Goal: Information Seeking & Learning: Learn about a topic

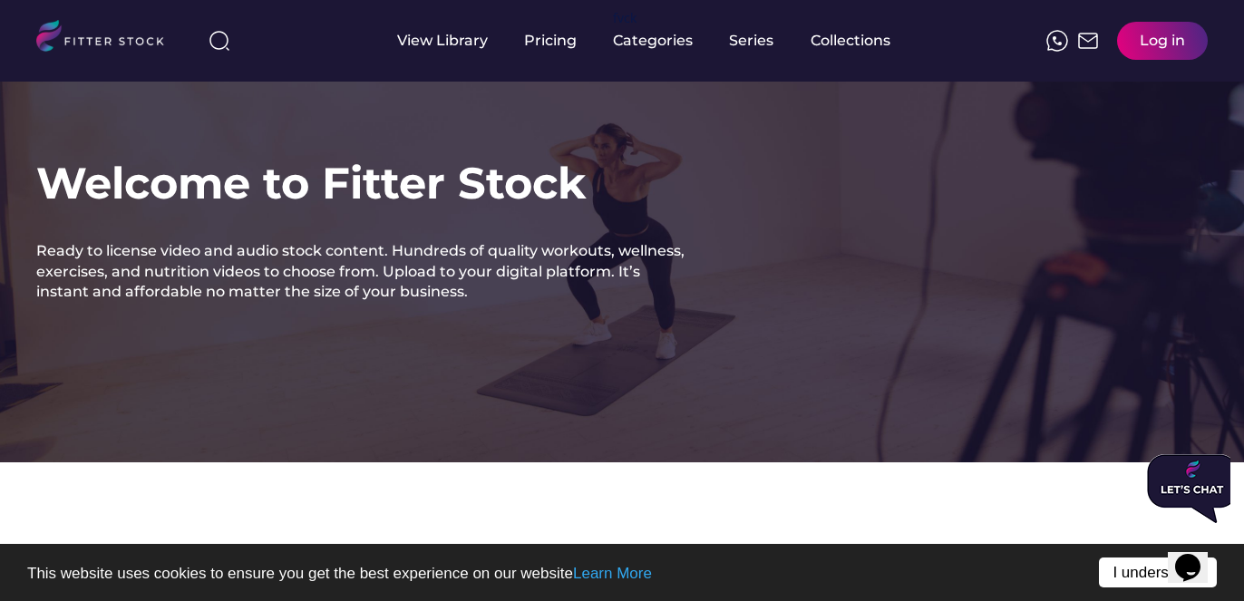
click at [1123, 580] on link "I understand!" at bounding box center [1158, 573] width 118 height 30
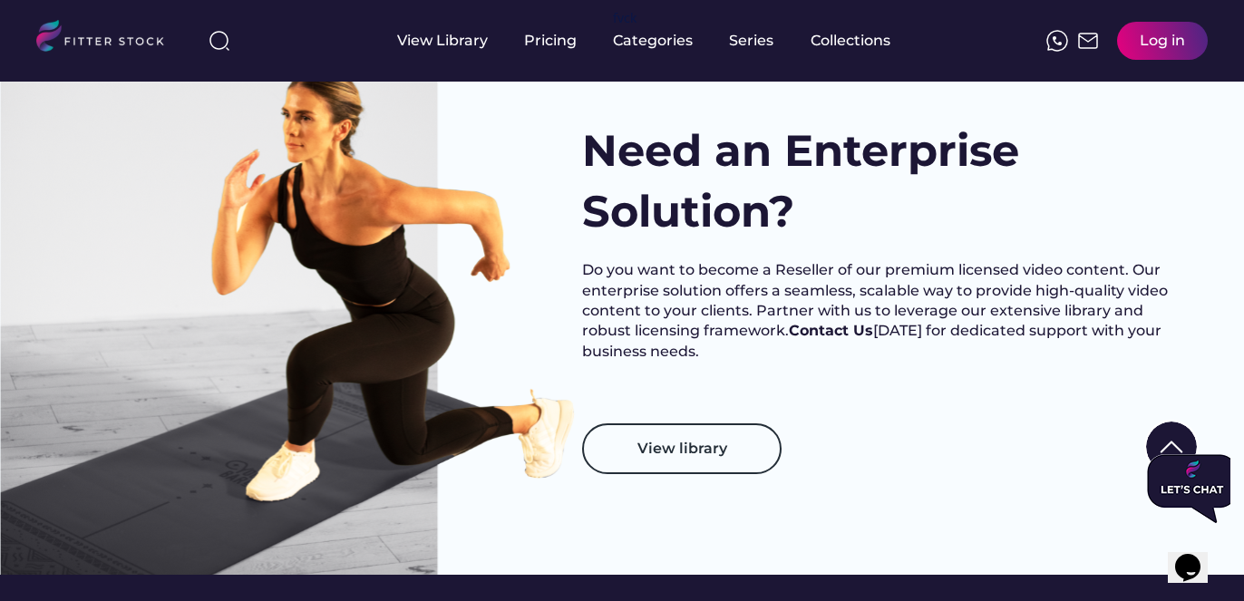
scroll to position [961, 0]
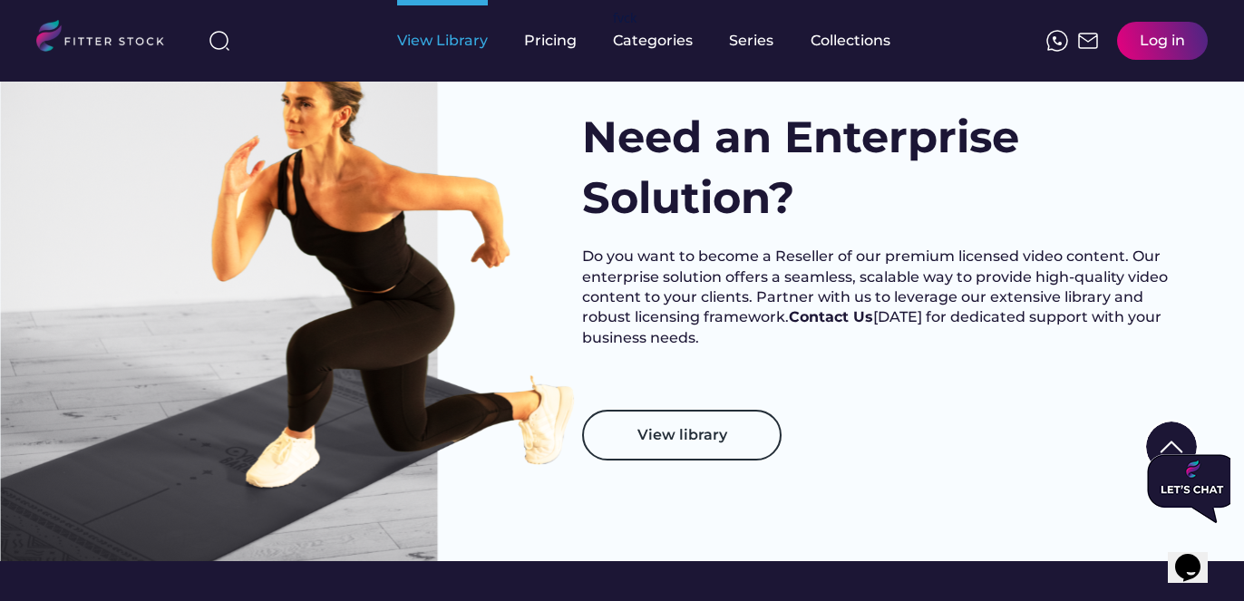
click at [410, 45] on div "View Library" at bounding box center [442, 41] width 91 height 20
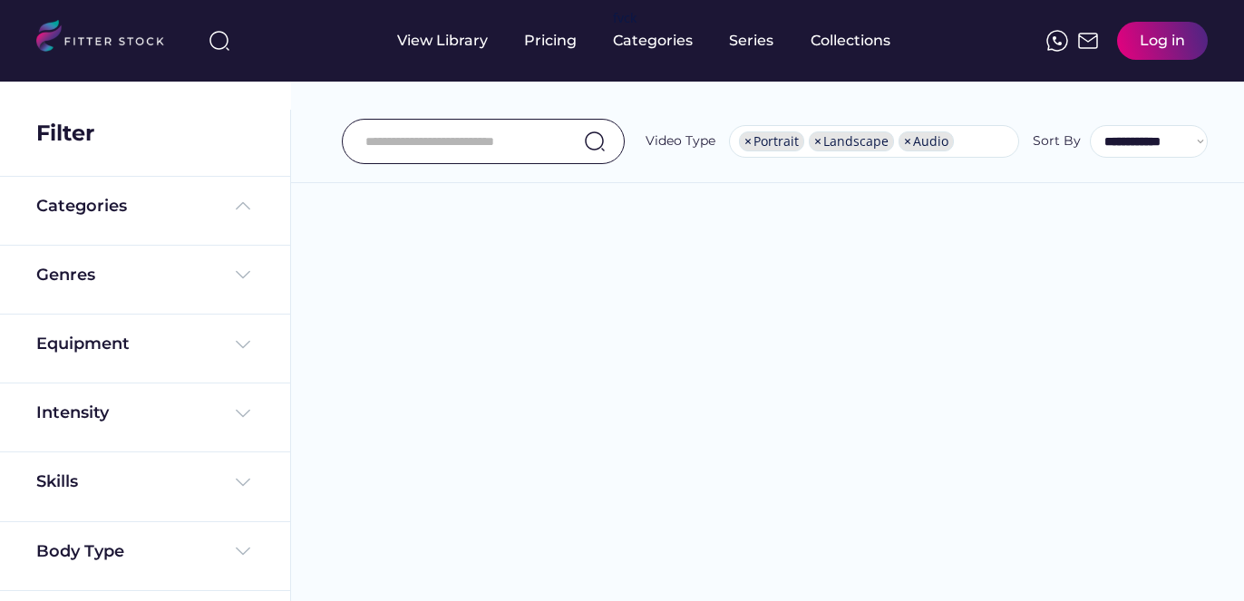
select select "**********"
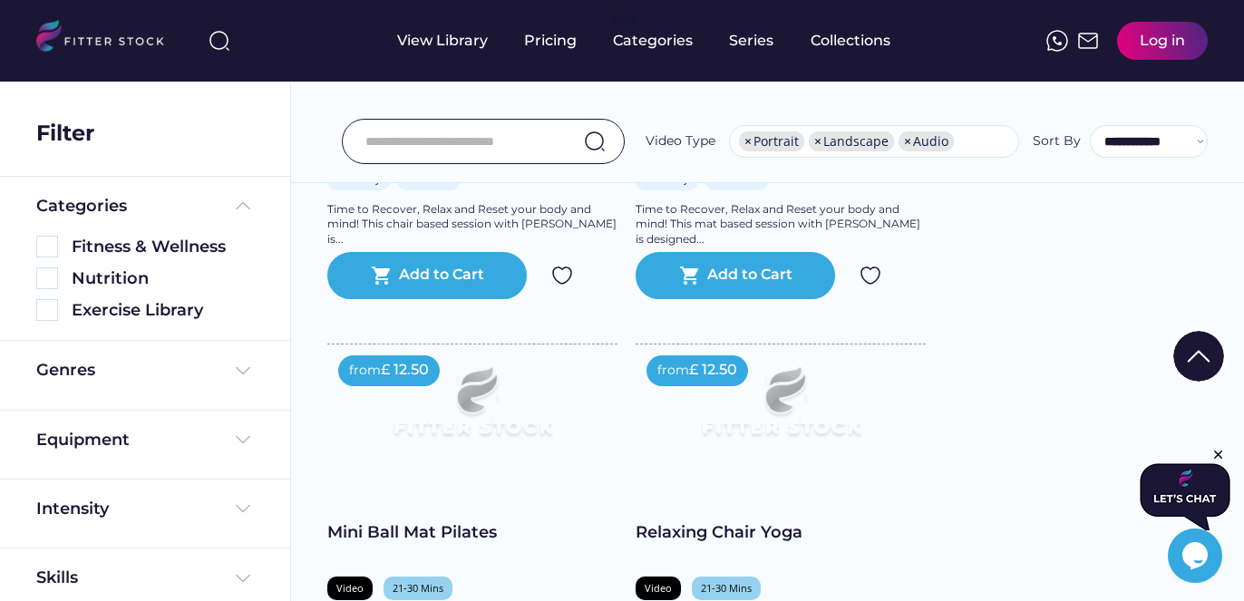
scroll to position [2085, 0]
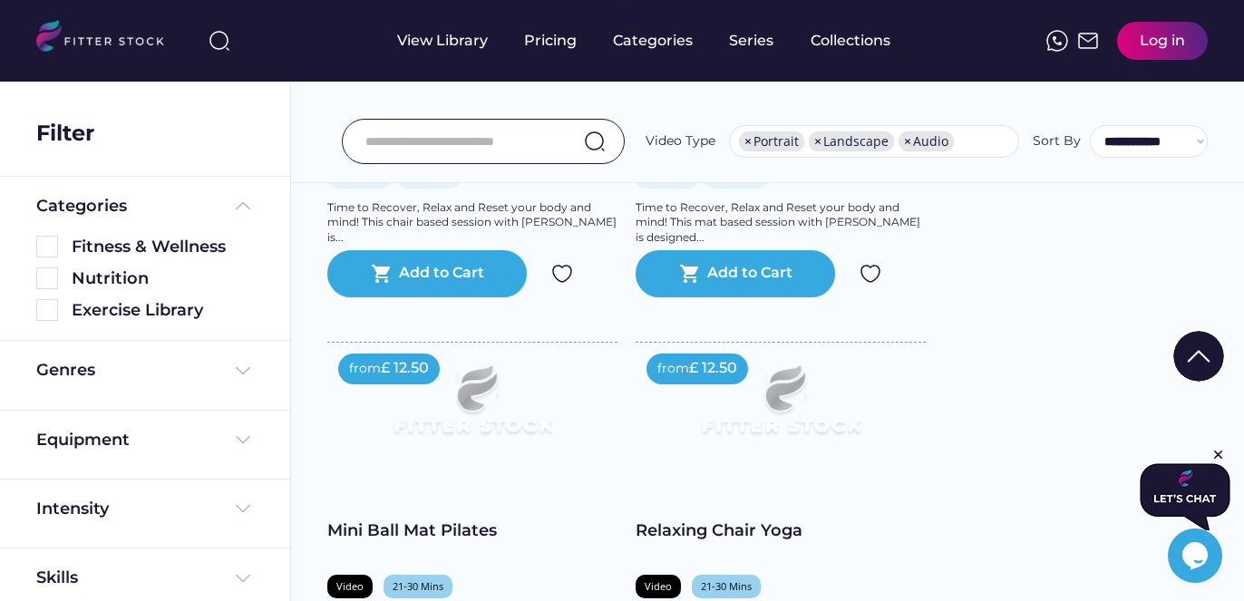
click at [531, 377] on img at bounding box center [472, 408] width 232 height 131
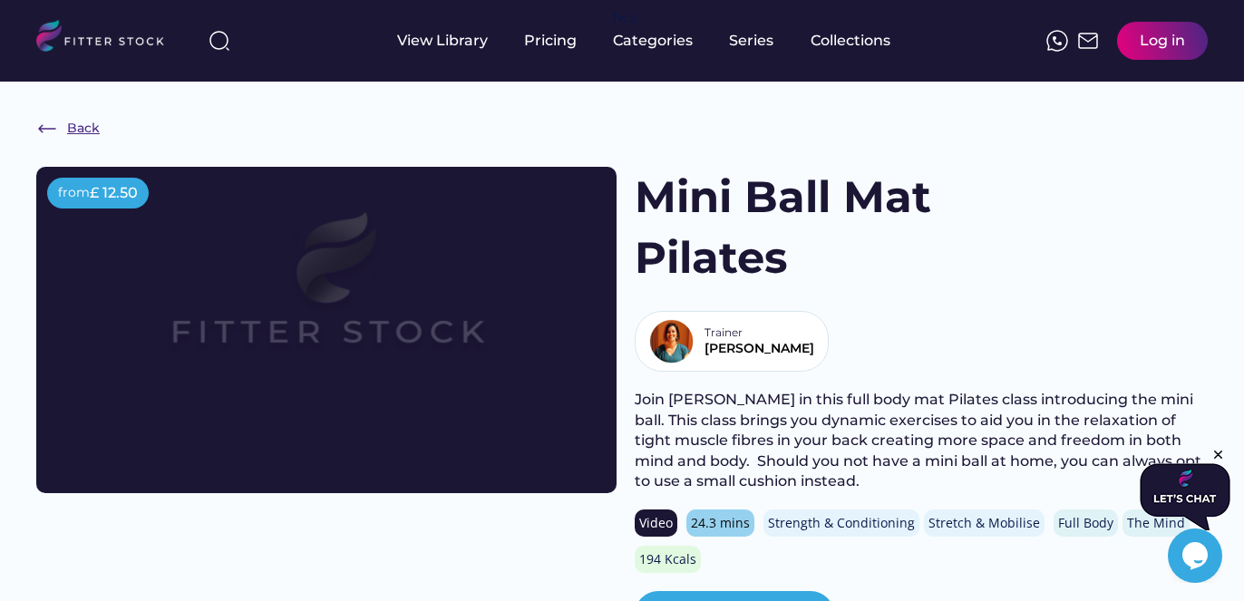
click at [47, 129] on img at bounding box center [47, 129] width 22 height 22
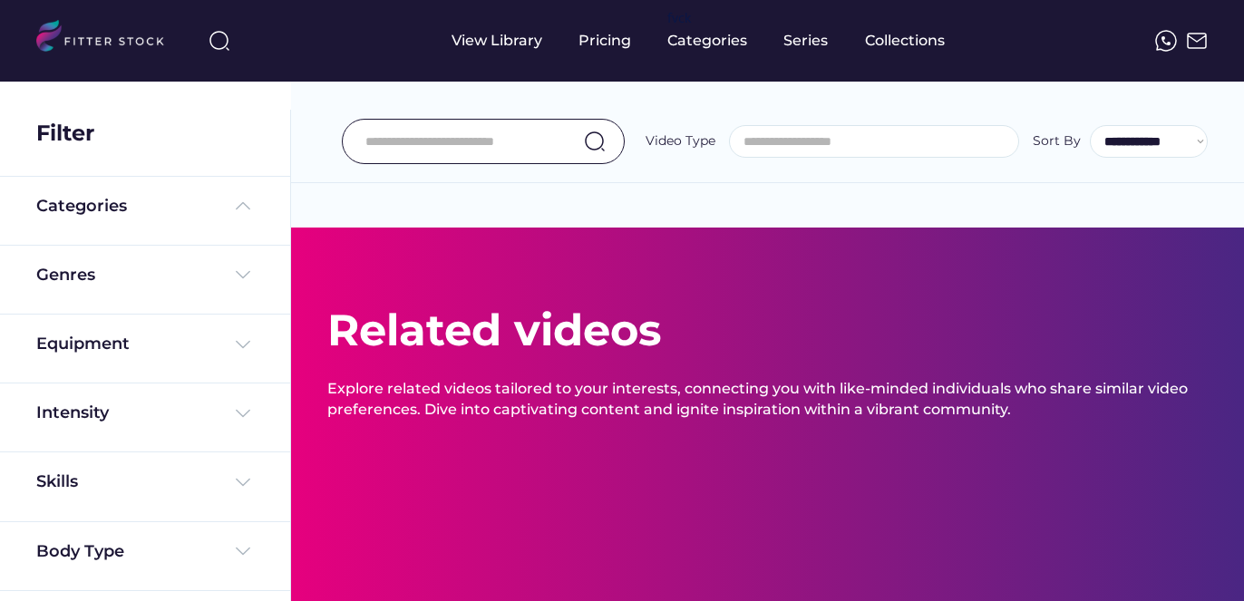
select select "**********"
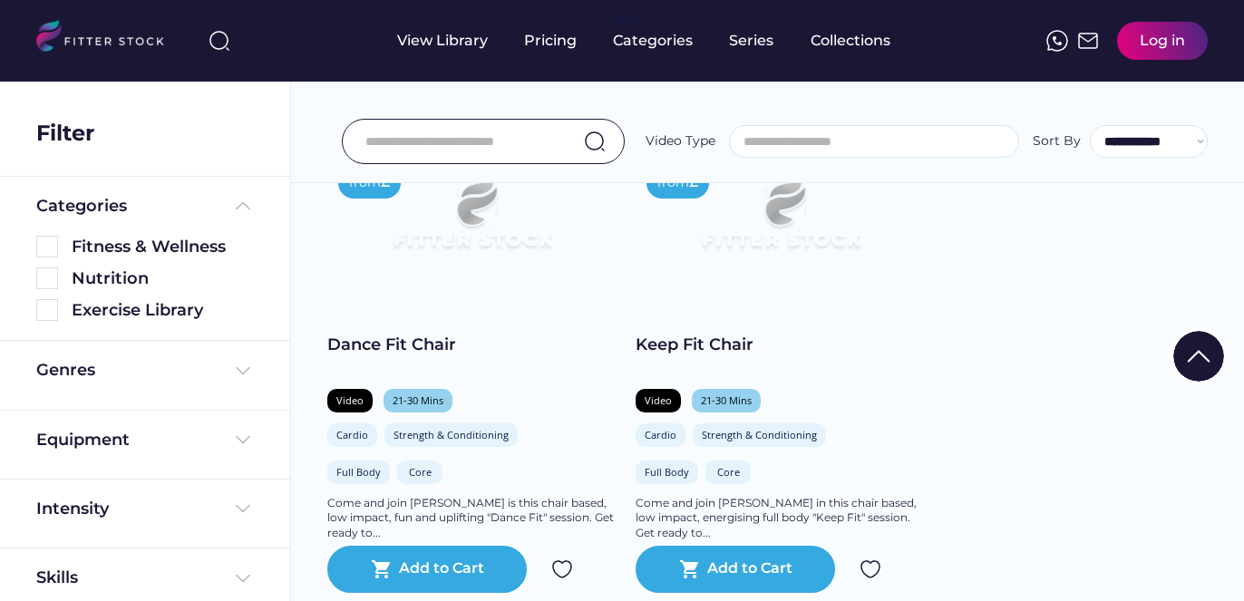
select select "**********"
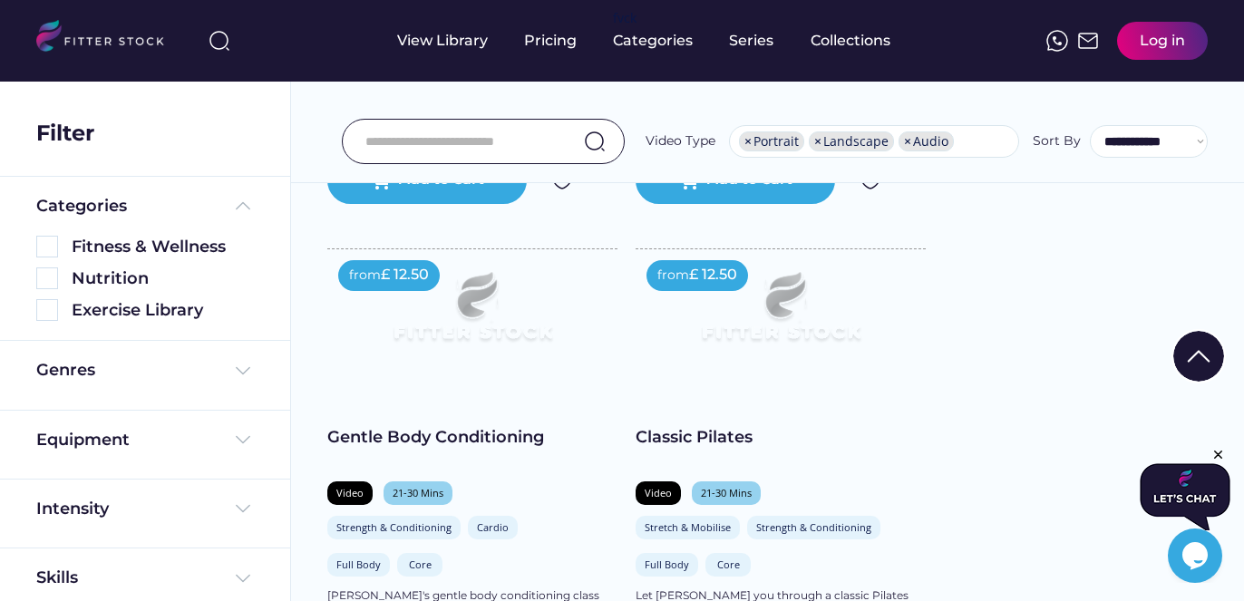
scroll to position [3110, 0]
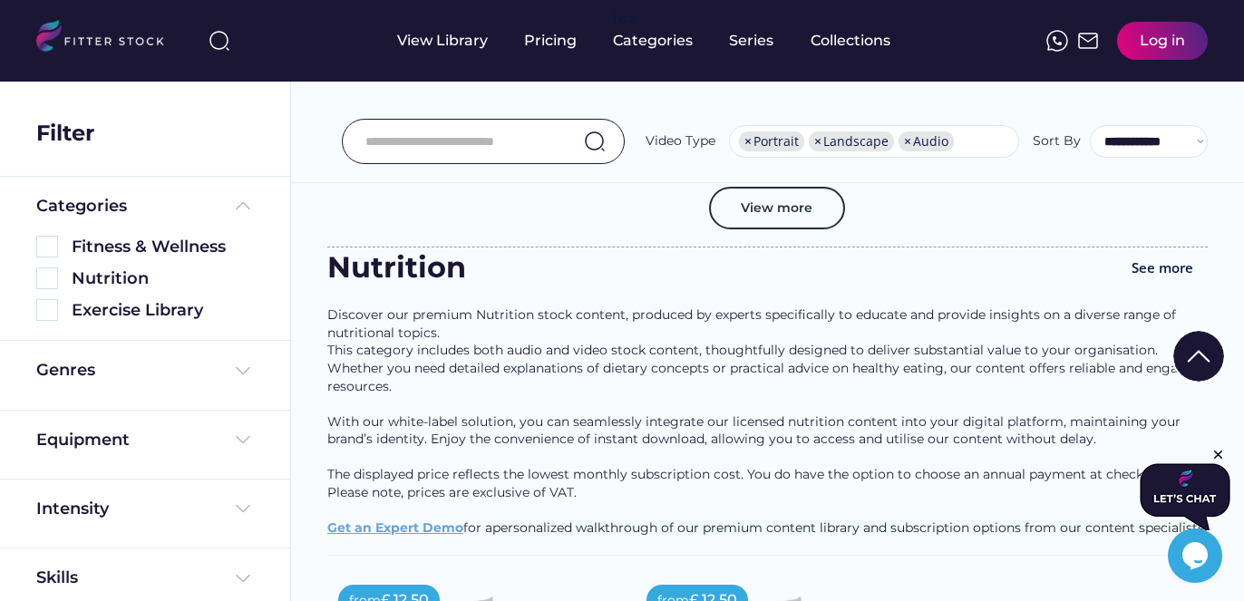
scroll to position [5474, 0]
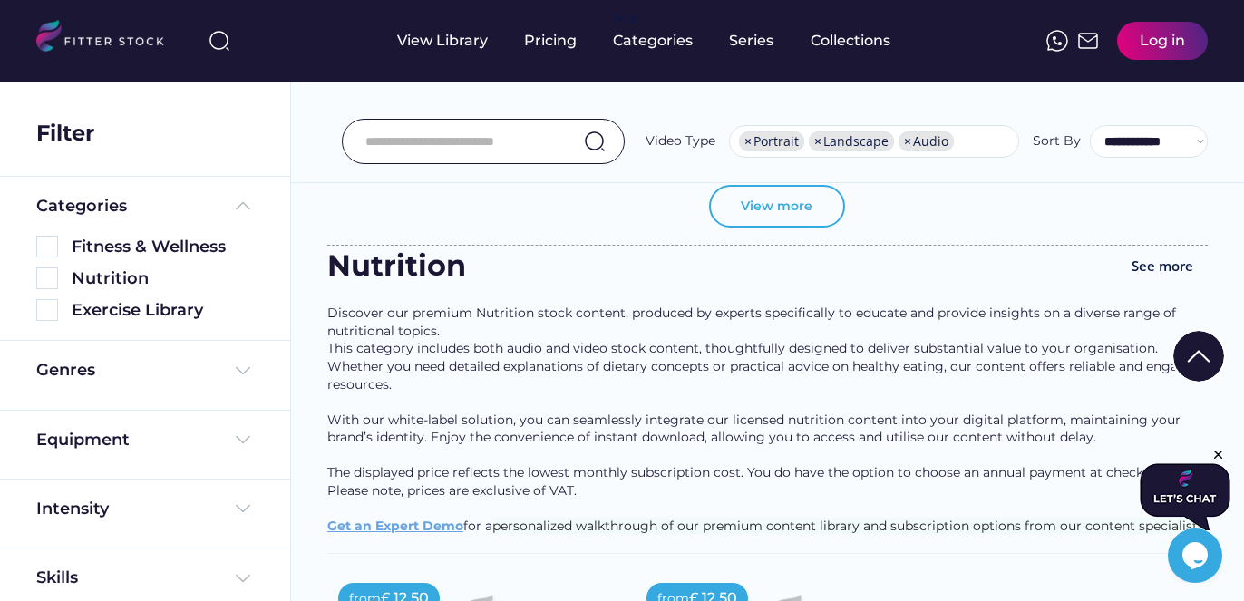
click at [759, 222] on button "View more" at bounding box center [777, 207] width 136 height 44
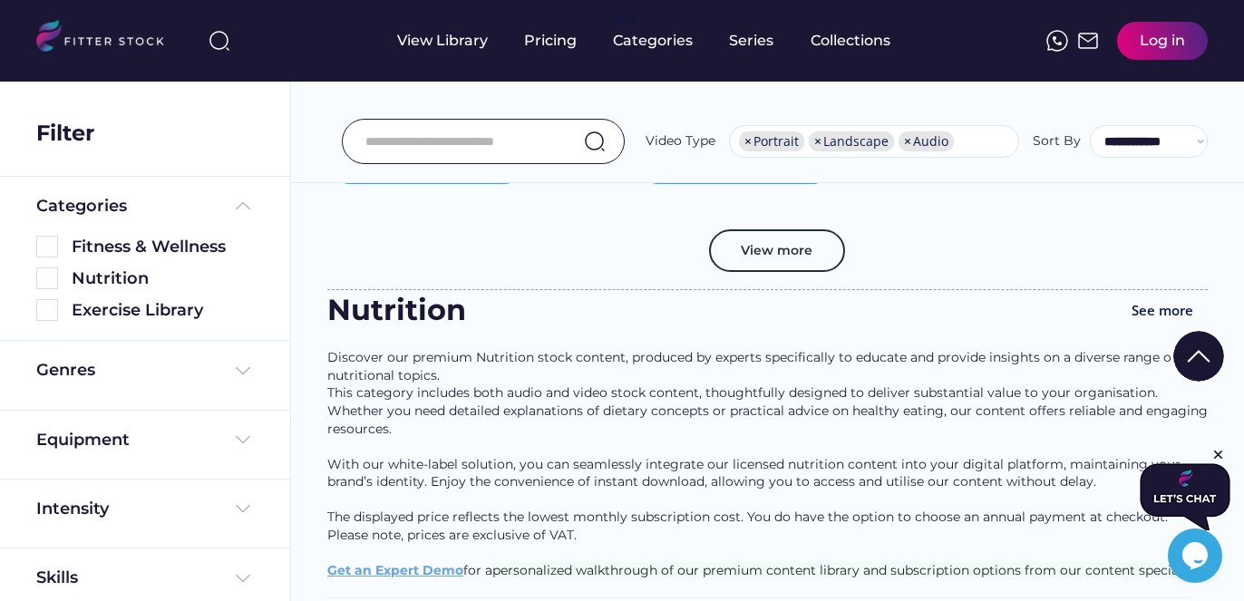
scroll to position [10100, 0]
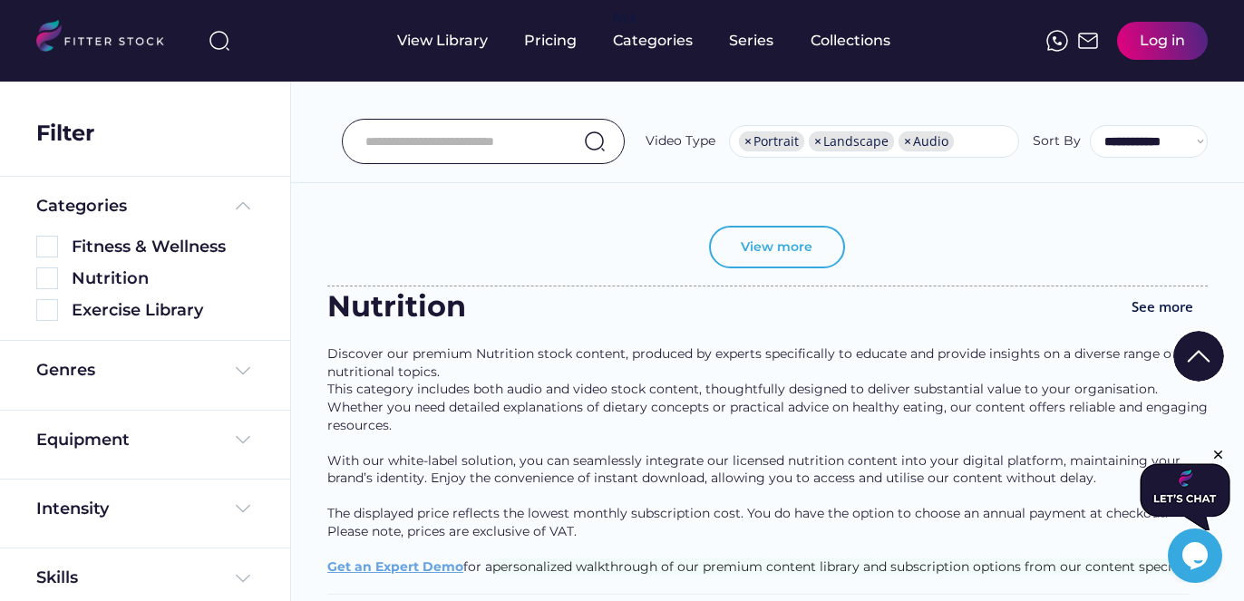
click at [775, 268] on button "View more" at bounding box center [777, 248] width 136 height 44
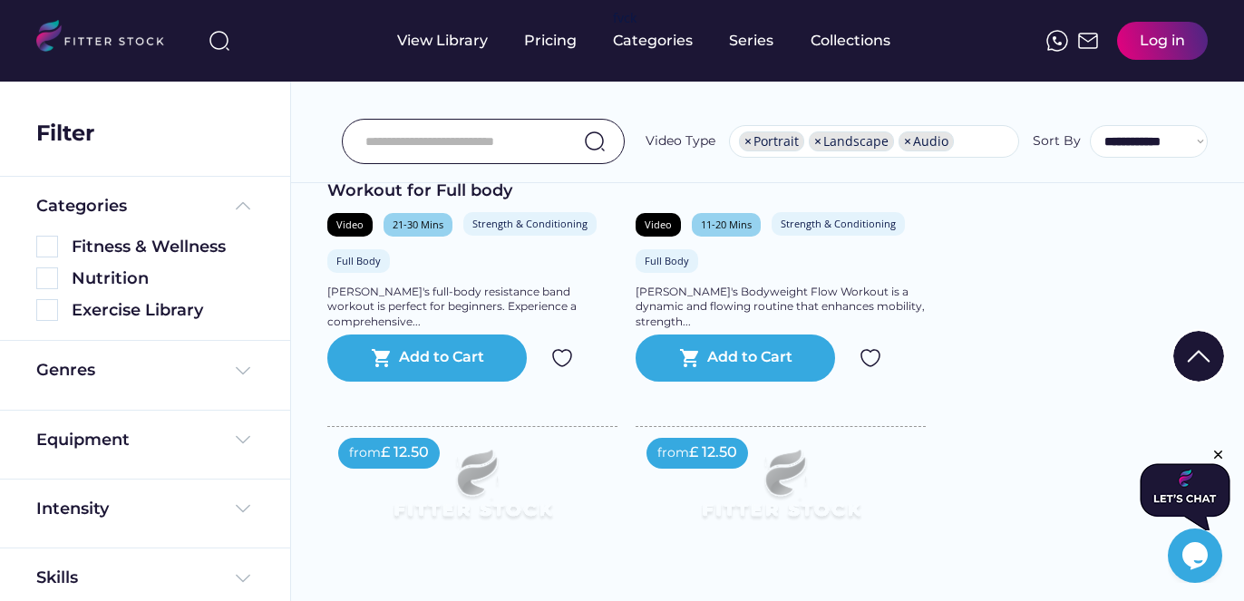
scroll to position [13559, 0]
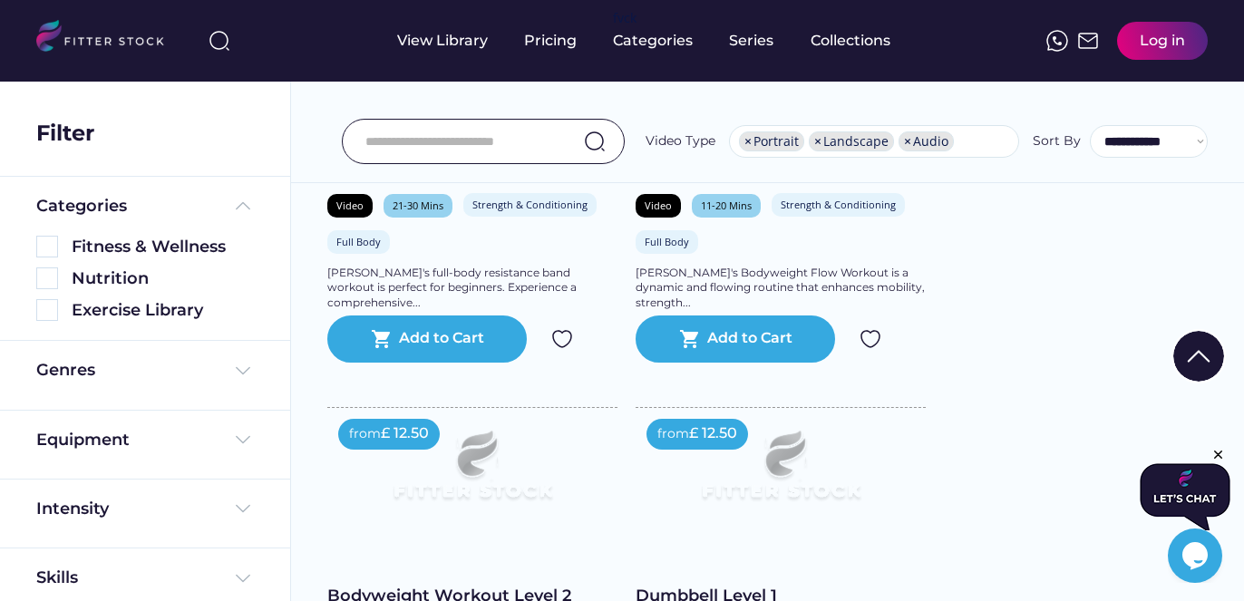
click at [441, 520] on img at bounding box center [472, 473] width 232 height 131
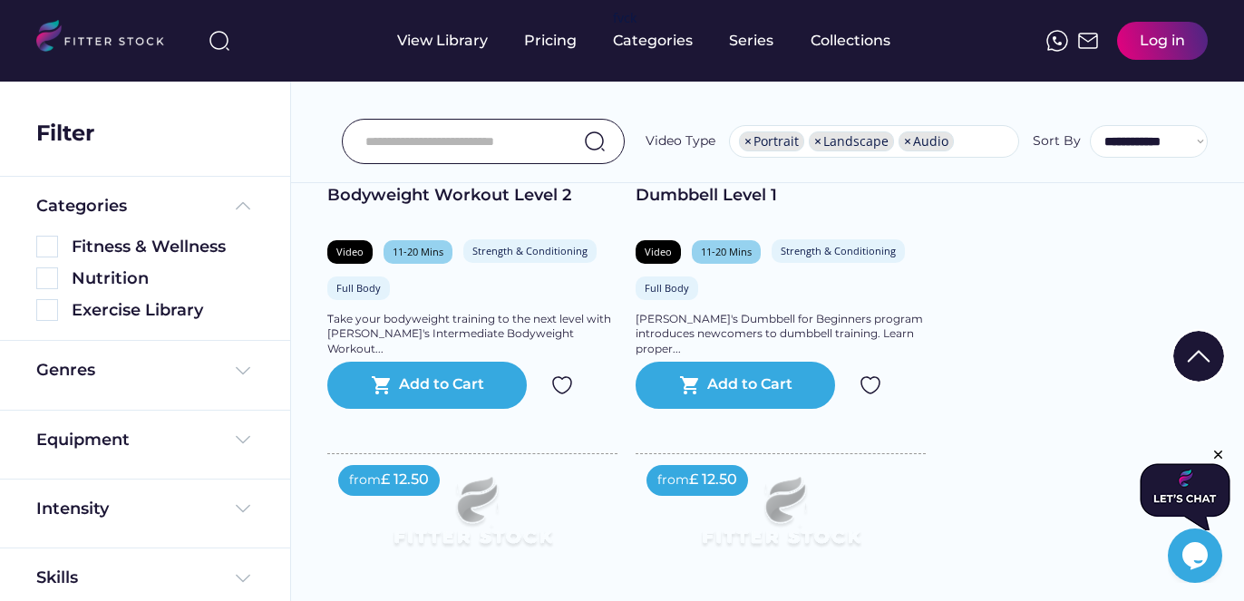
scroll to position [13963, 0]
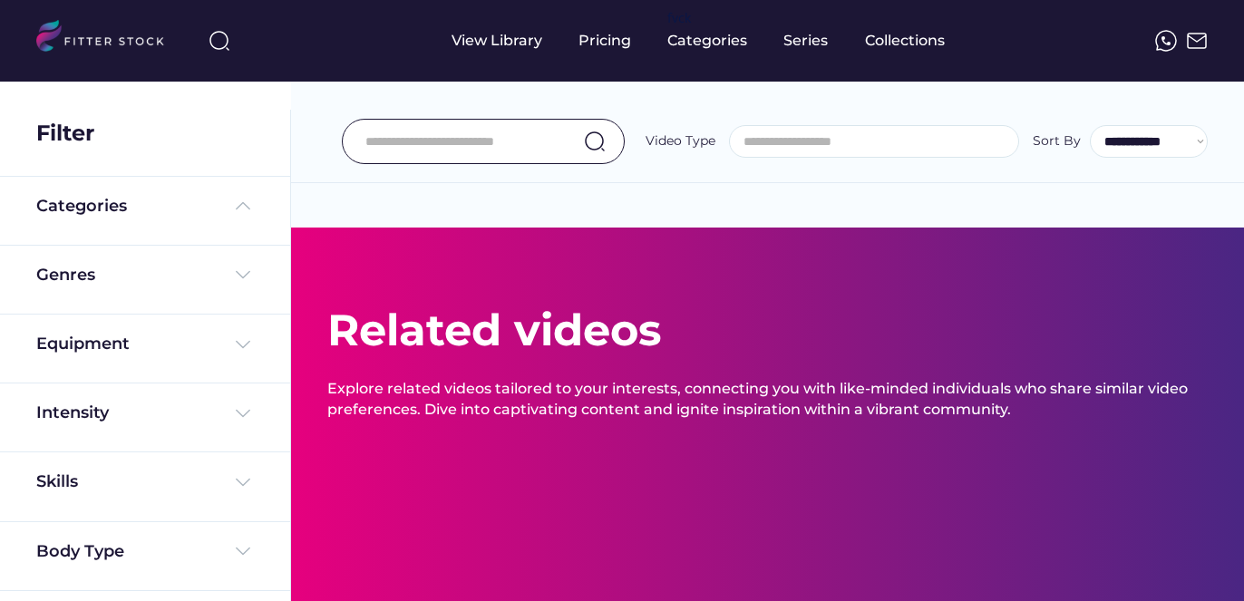
select select "**********"
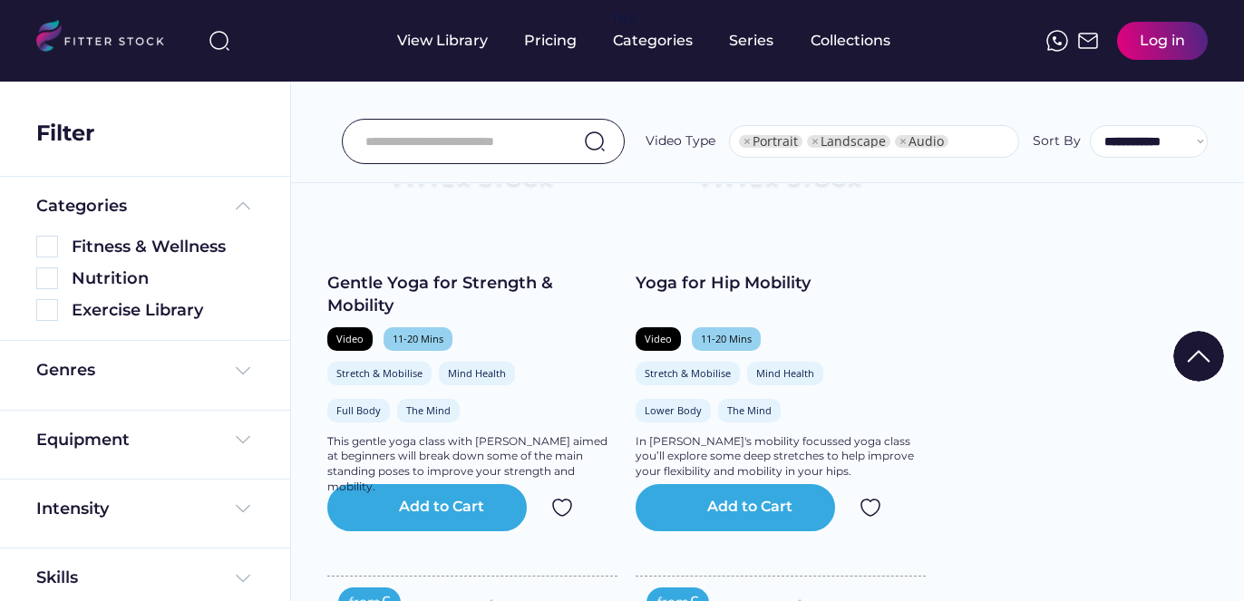
select select "**********"
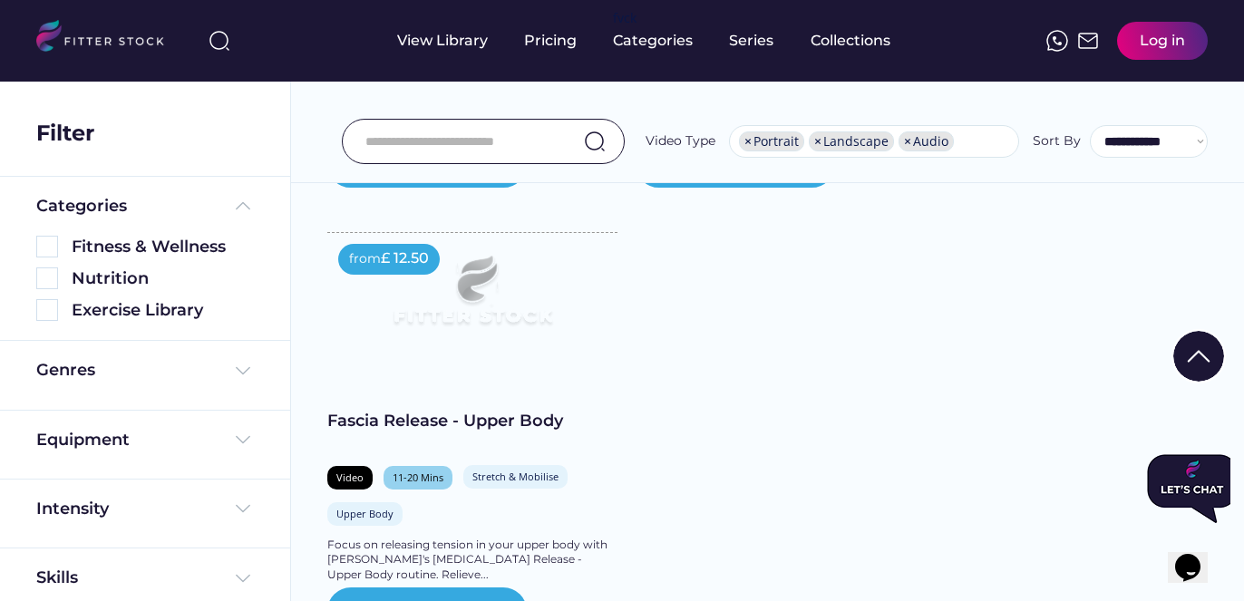
scroll to position [15037, 0]
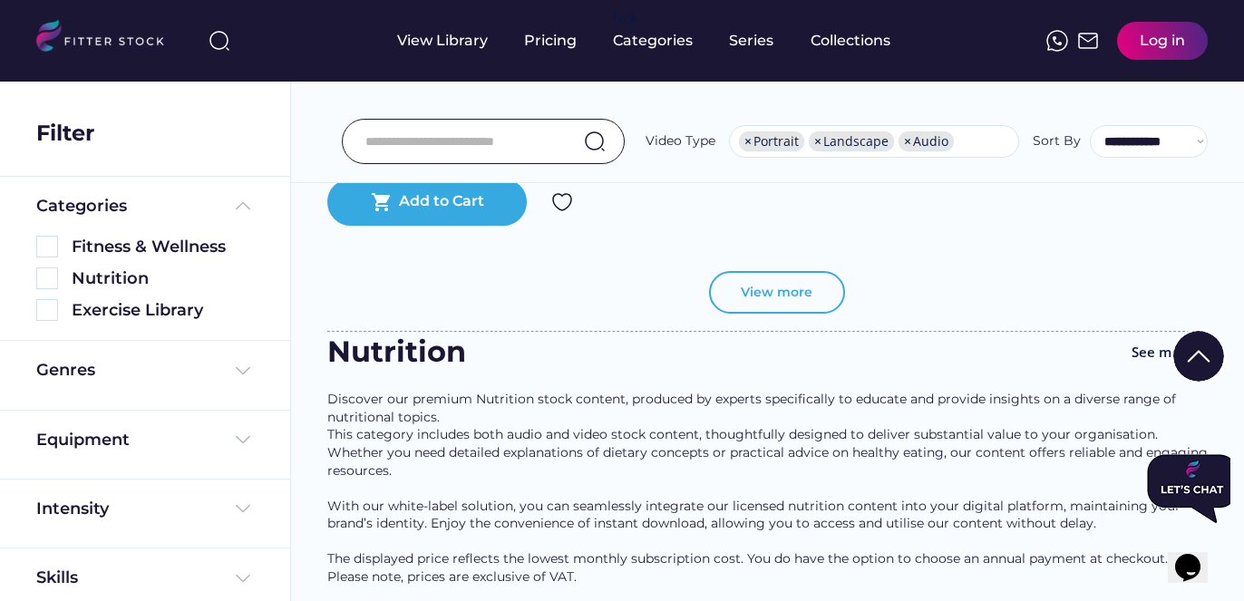
click at [776, 315] on button "View more" at bounding box center [777, 293] width 136 height 44
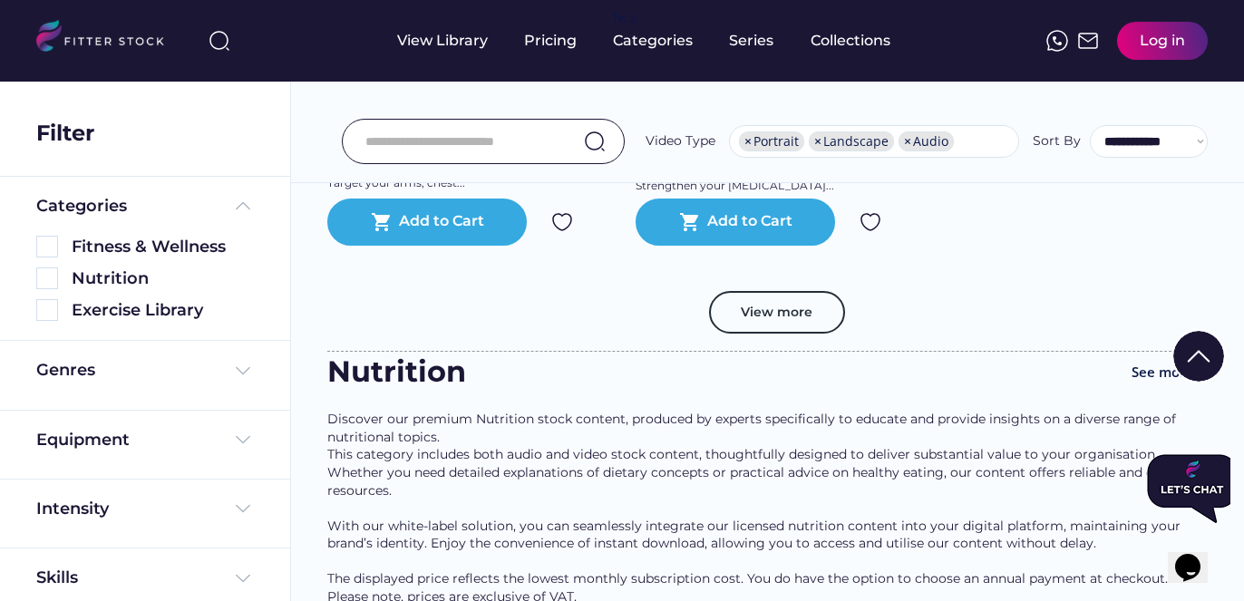
scroll to position [19606, 0]
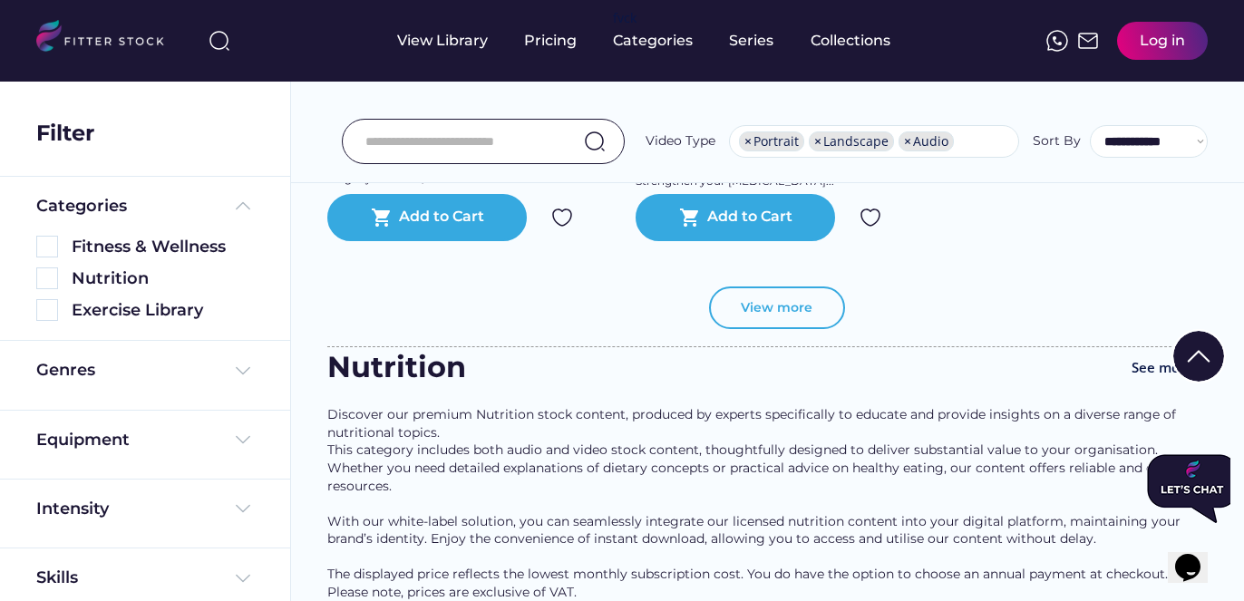
click at [811, 312] on button "View more" at bounding box center [777, 309] width 136 height 44
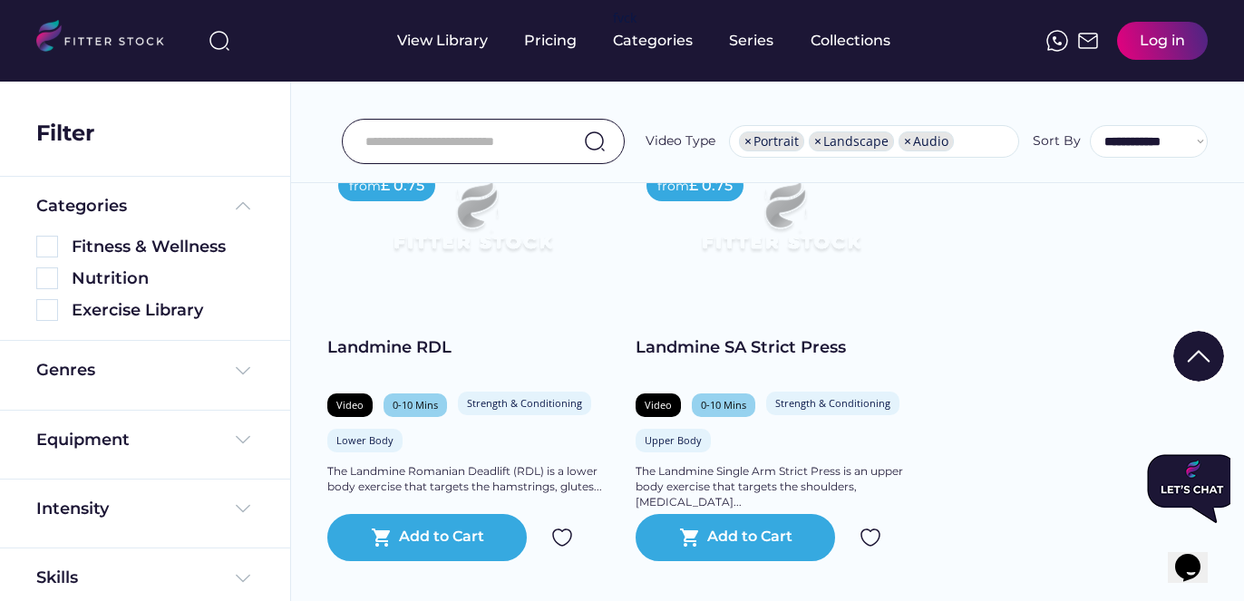
scroll to position [30627, 0]
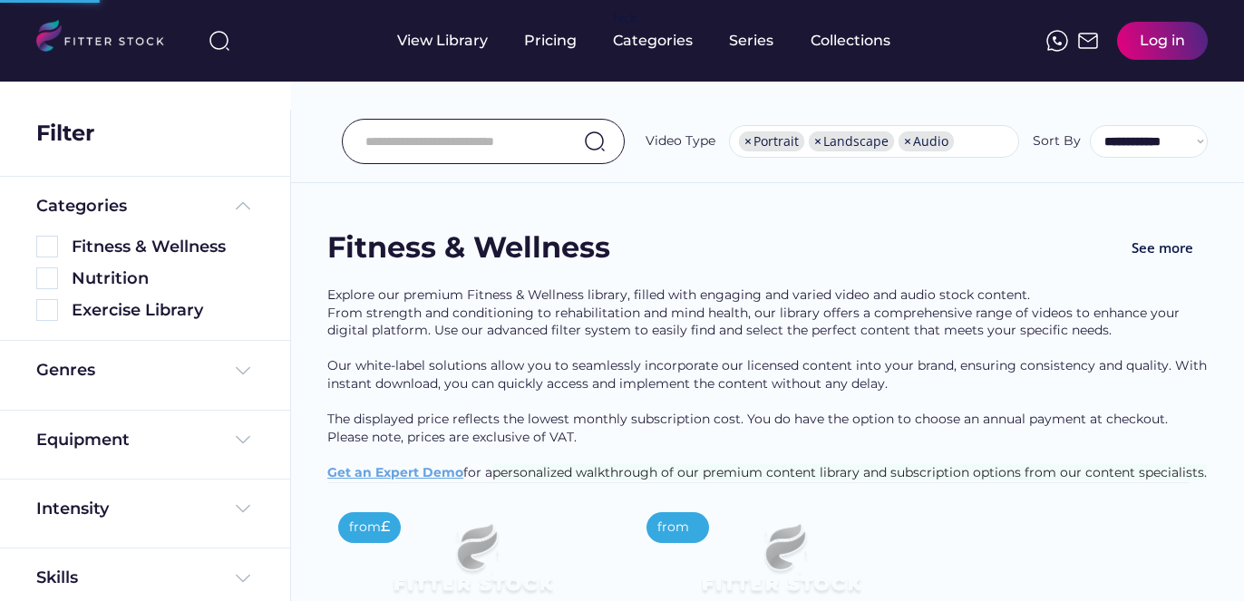
select select "**********"
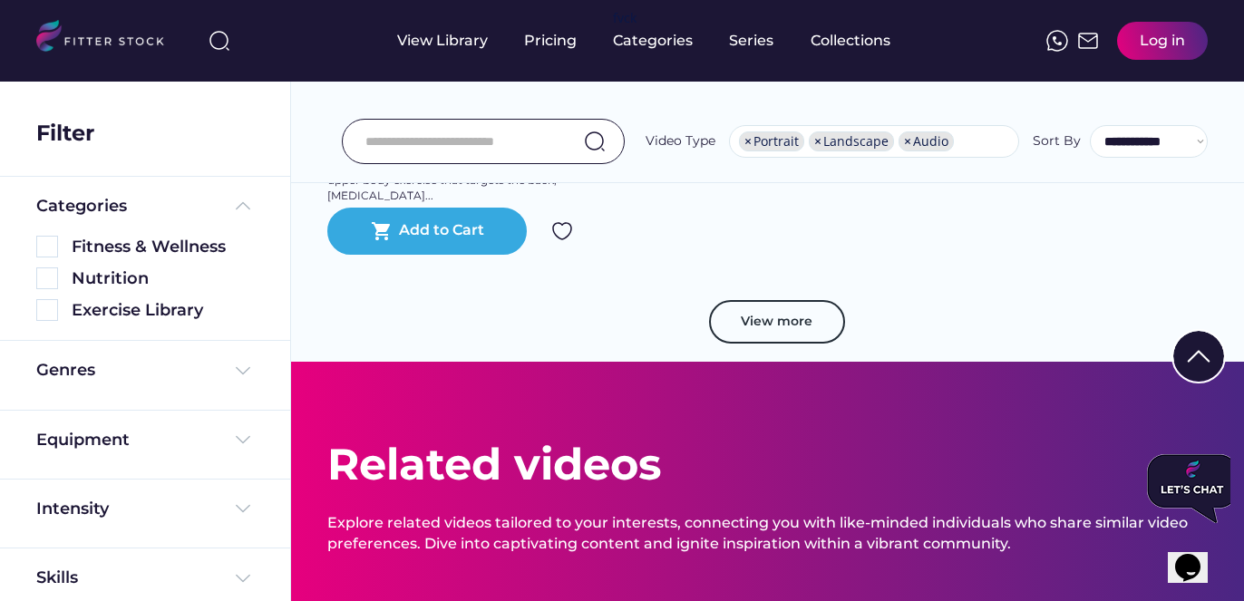
scroll to position [15544, 0]
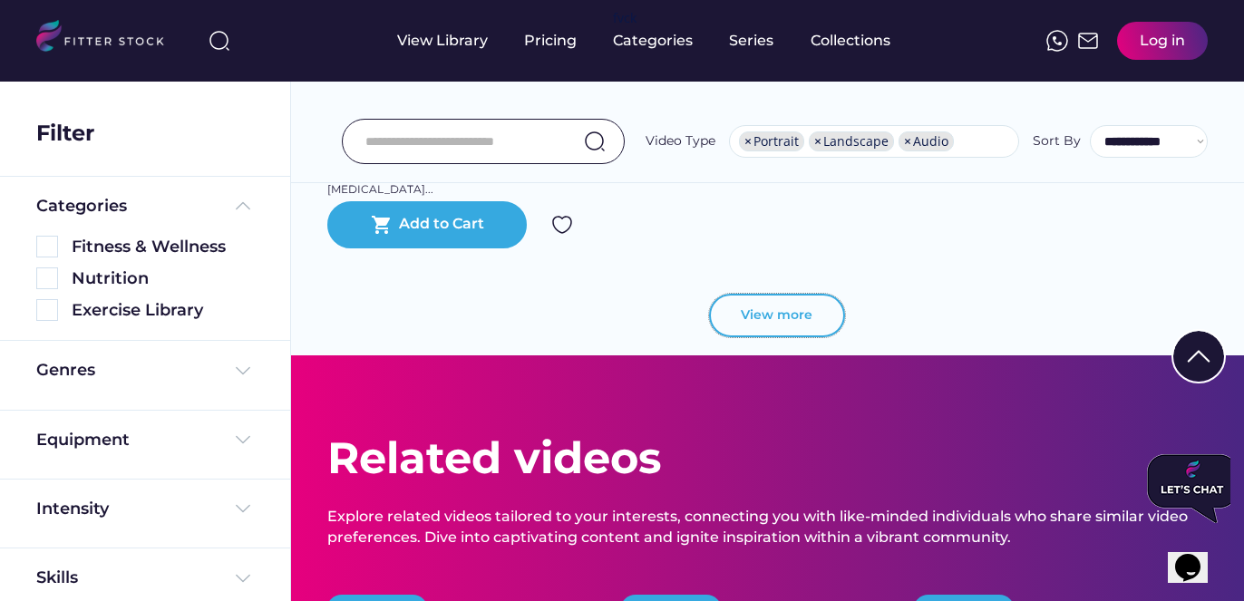
click at [822, 332] on button "View more" at bounding box center [777, 316] width 136 height 44
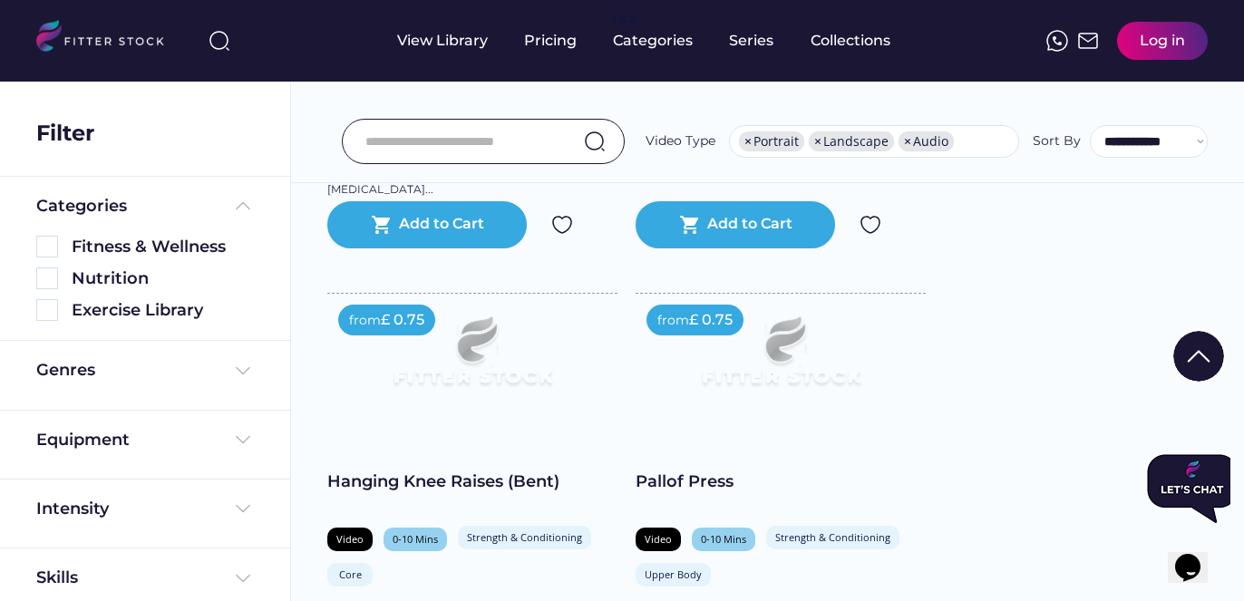
click at [796, 342] on img at bounding box center [781, 359] width 232 height 131
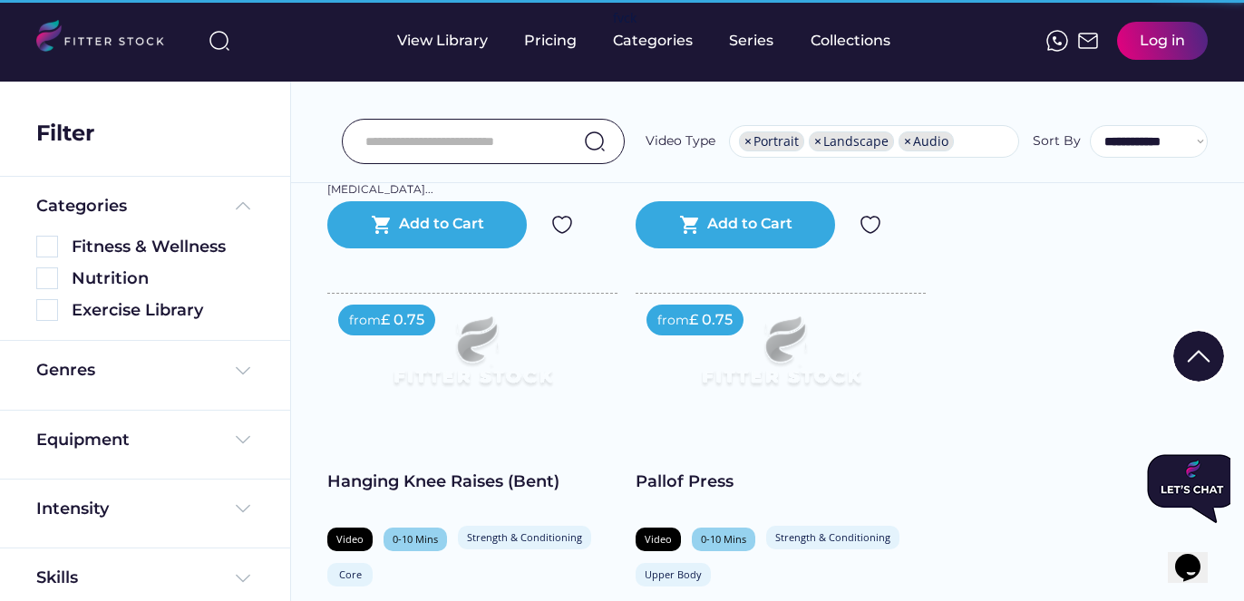
scroll to position [15617, 0]
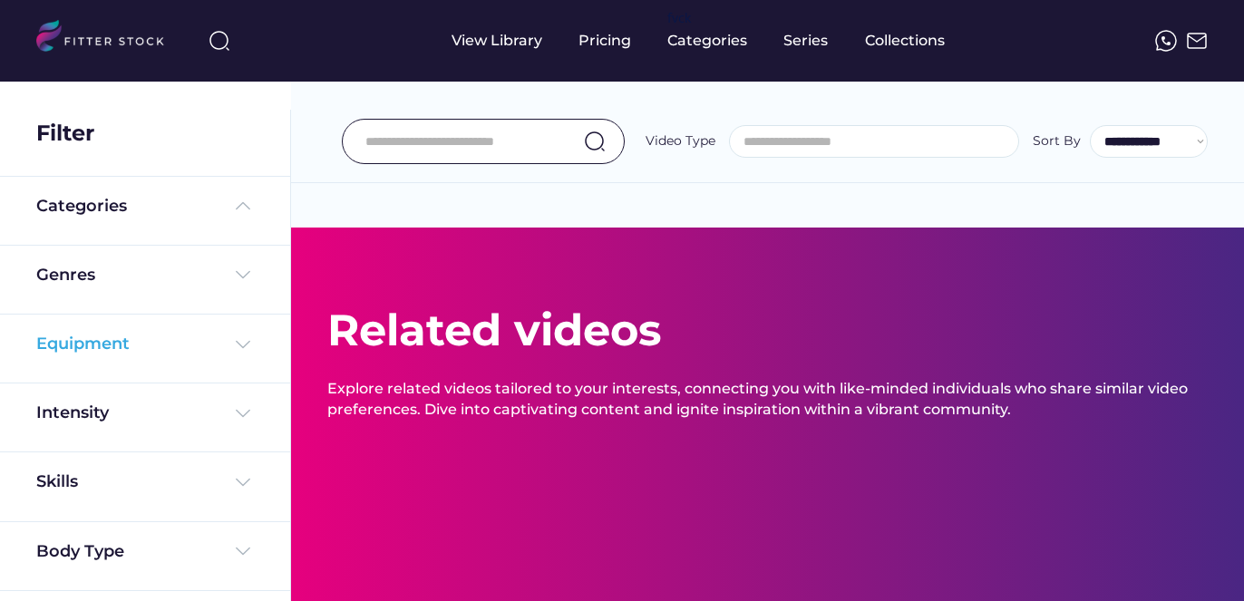
select select "**********"
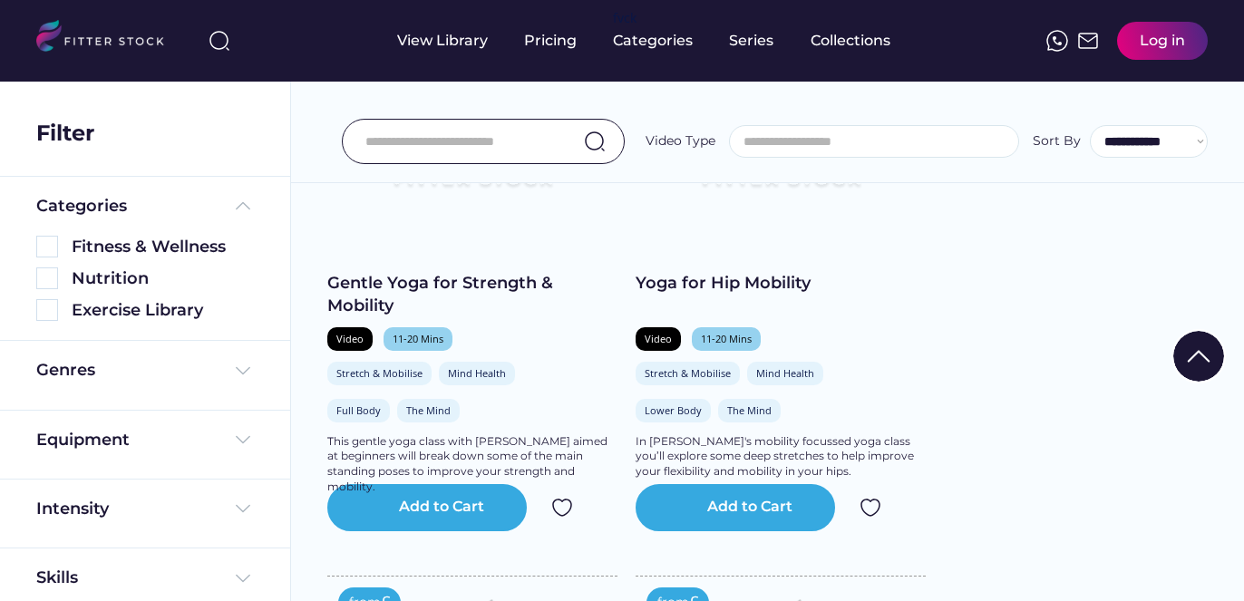
select select "**********"
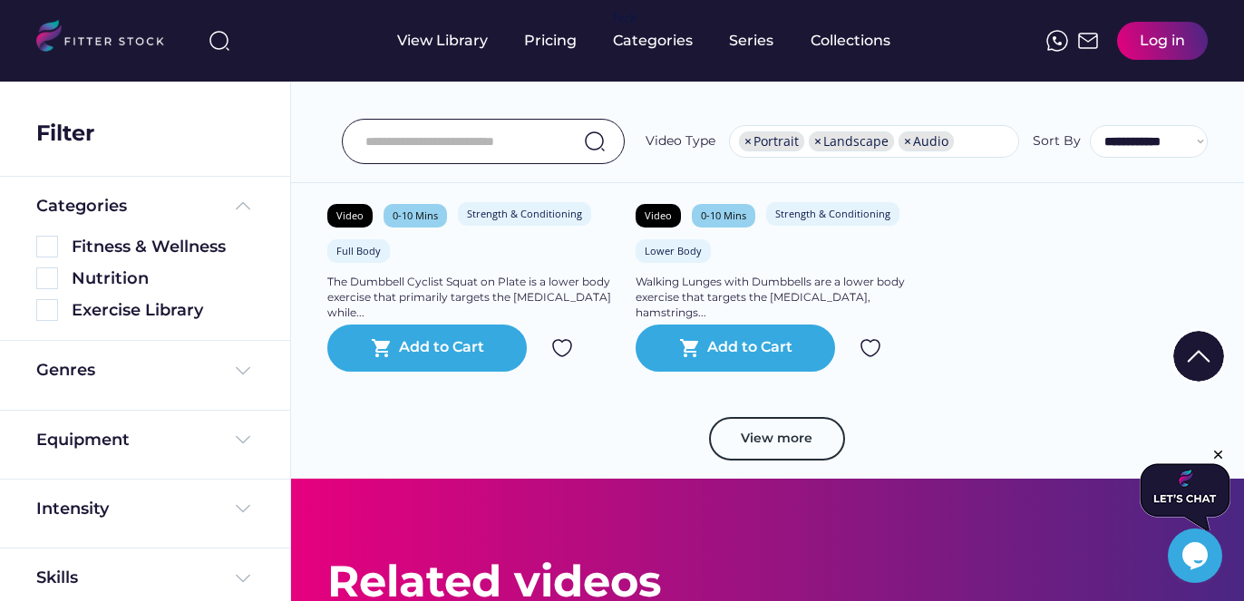
scroll to position [19896, 0]
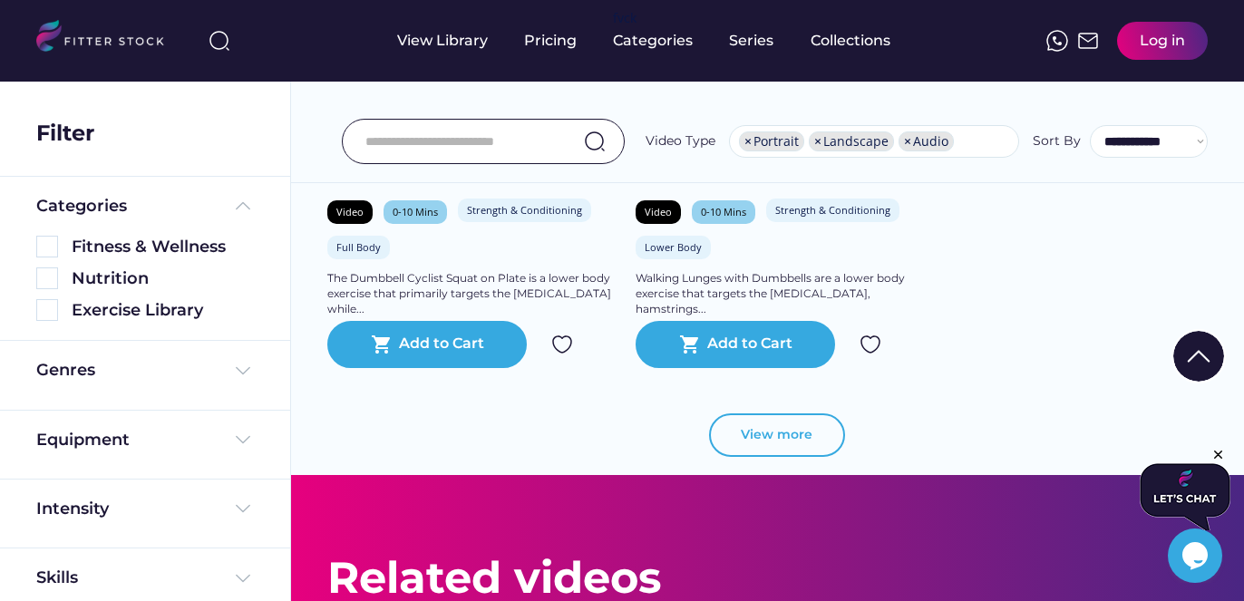
click at [766, 457] on button "View more" at bounding box center [777, 436] width 136 height 44
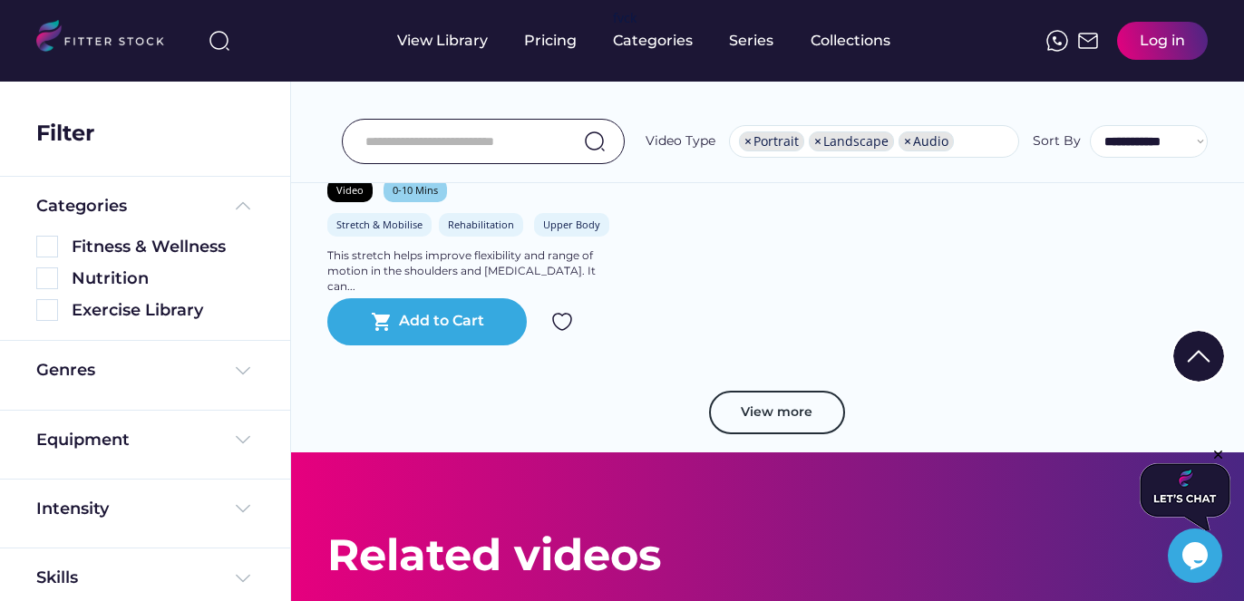
scroll to position [24812, 0]
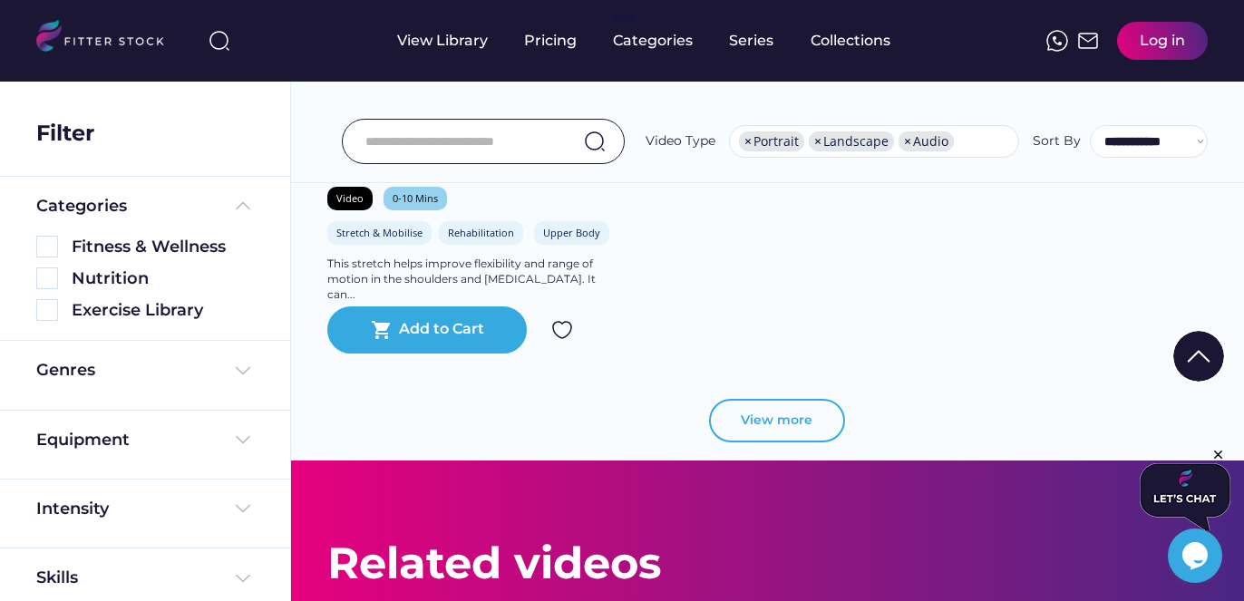
click at [785, 443] on button "View more" at bounding box center [777, 421] width 136 height 44
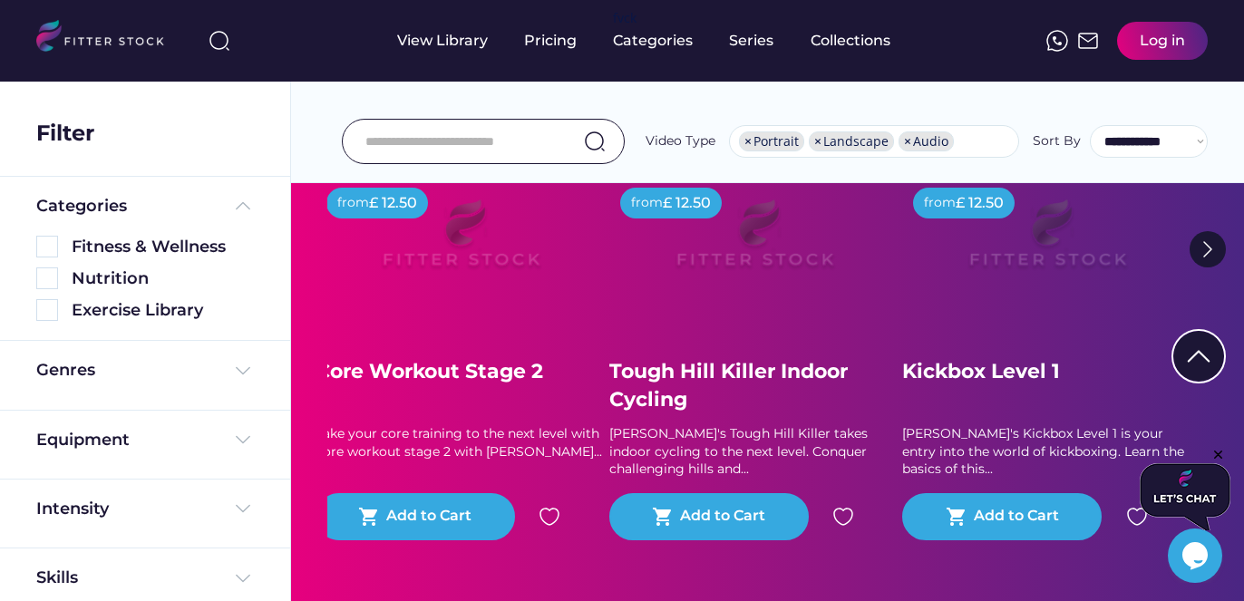
scroll to position [30100, 0]
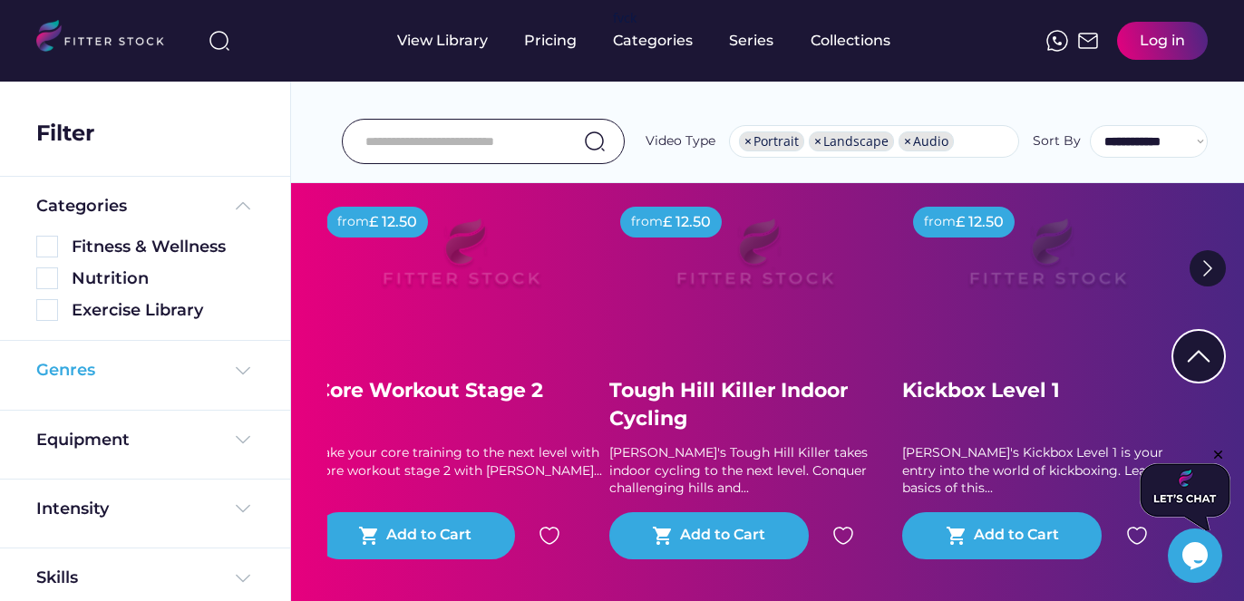
click at [239, 363] on img at bounding box center [243, 371] width 22 height 22
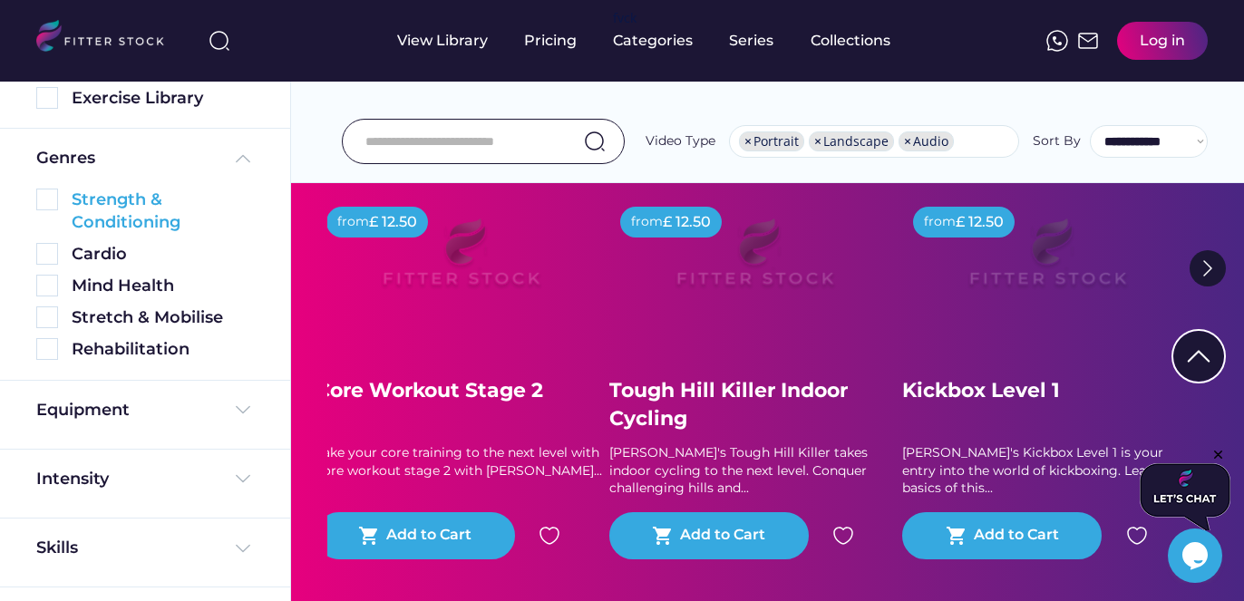
scroll to position [234, 0]
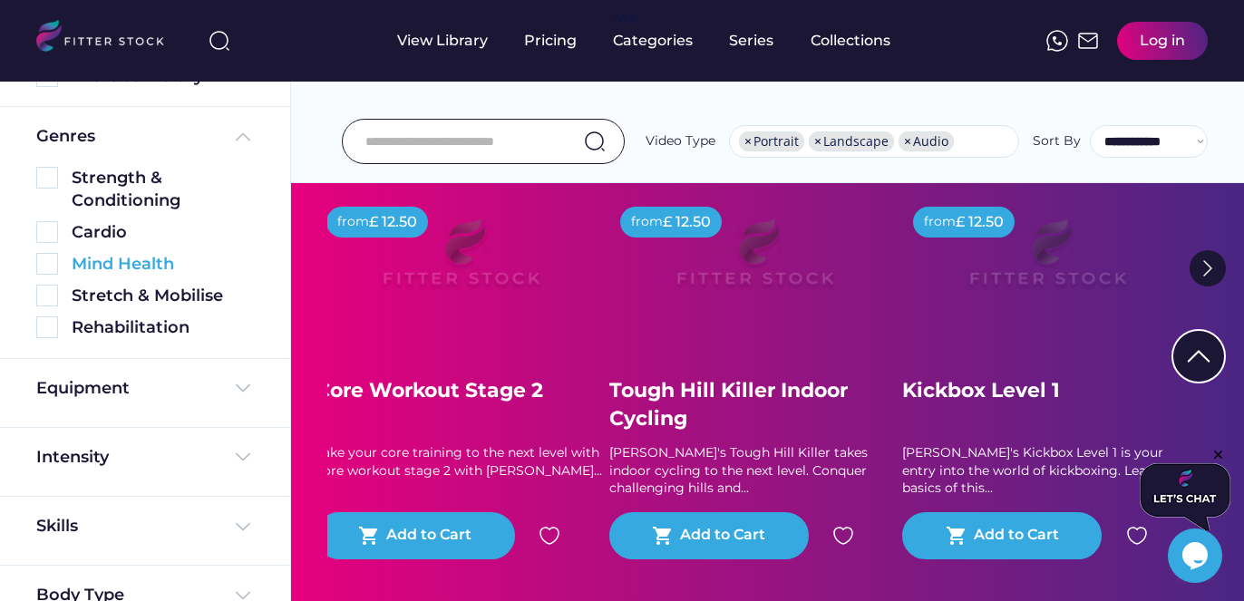
click at [166, 260] on div "Mind Health" at bounding box center [163, 264] width 182 height 23
click at [145, 277] on div "Stretch & Mobilise" at bounding box center [145, 292] width 218 height 32
click at [145, 270] on div "Mind Health" at bounding box center [163, 264] width 182 height 23
click at [41, 264] on img at bounding box center [47, 264] width 22 height 22
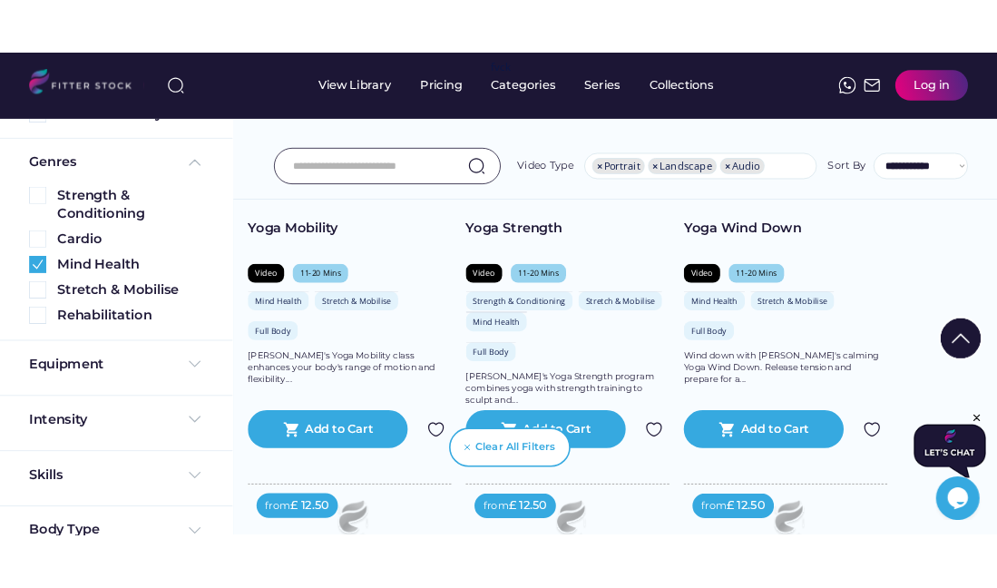
scroll to position [1487, 0]
